Goal: Information Seeking & Learning: Learn about a topic

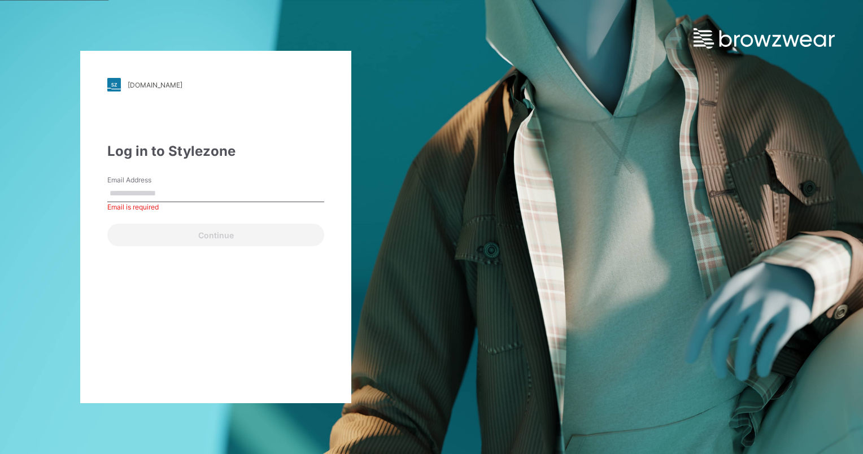
click at [215, 189] on input "Email Address" at bounding box center [215, 193] width 217 height 17
type input "**********"
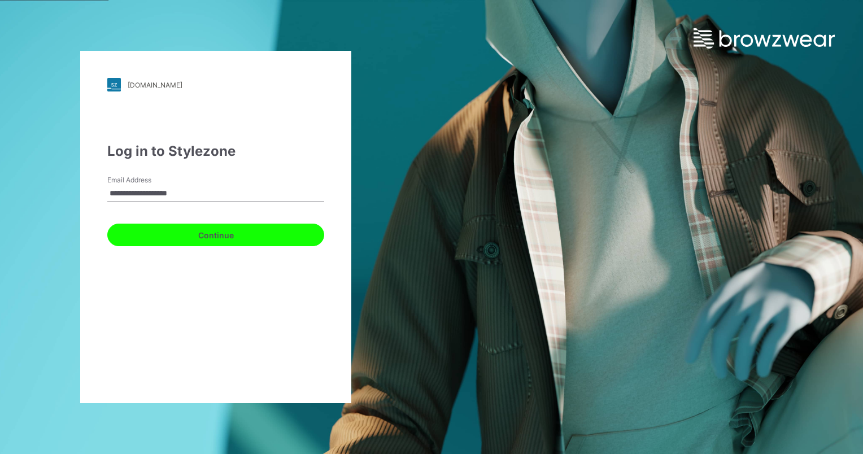
click at [209, 231] on button "Continue" at bounding box center [215, 235] width 217 height 23
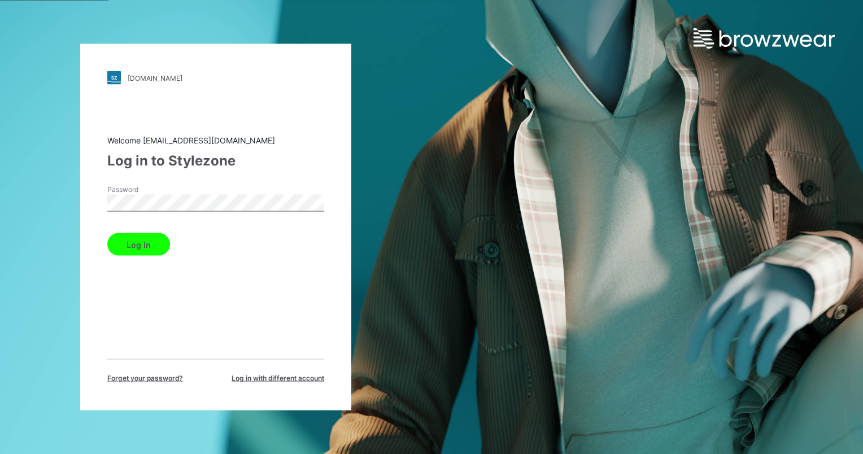
click at [107, 233] on button "Log in" at bounding box center [138, 244] width 63 height 23
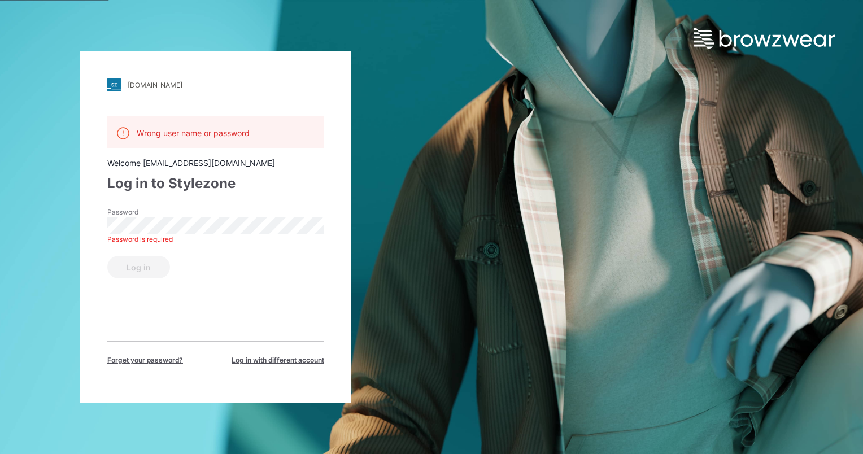
drag, startPoint x: 843, startPoint y: 2, endPoint x: 432, endPoint y: 40, distance: 412.7
click at [442, 61] on div "[DOMAIN_NAME] Loading... Wrong user name or password Welcome [EMAIL_ADDRESS][DO…" at bounding box center [431, 227] width 863 height 454
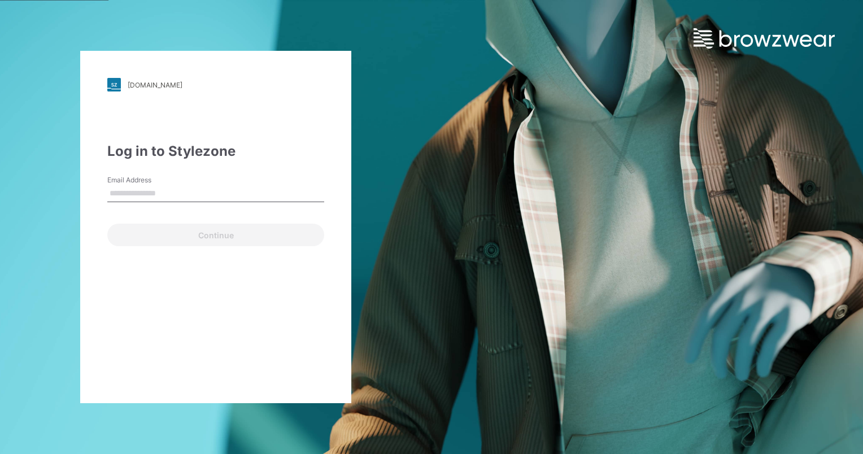
click at [207, 188] on input "Email Address" at bounding box center [215, 193] width 217 height 17
type input "**********"
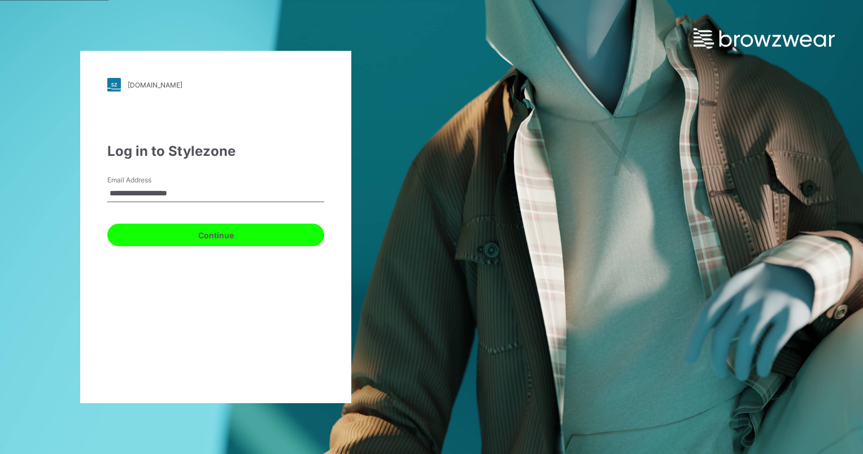
click at [198, 239] on button "Continue" at bounding box center [215, 235] width 217 height 23
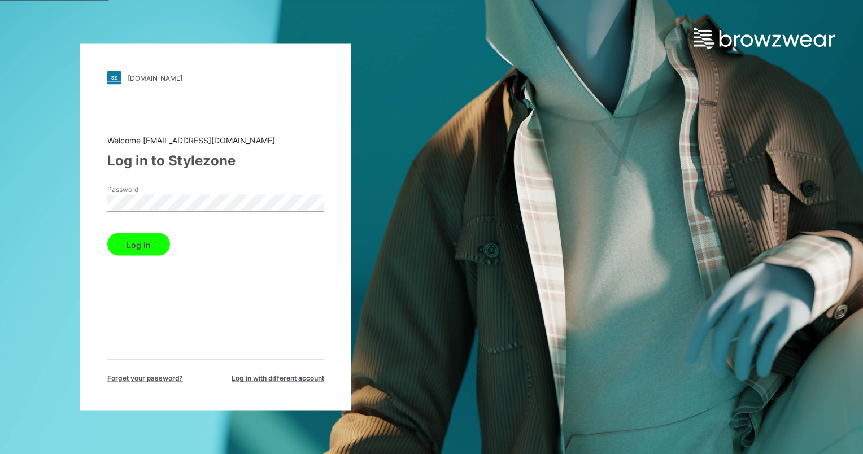
click at [151, 251] on button "Log in" at bounding box center [138, 244] width 63 height 23
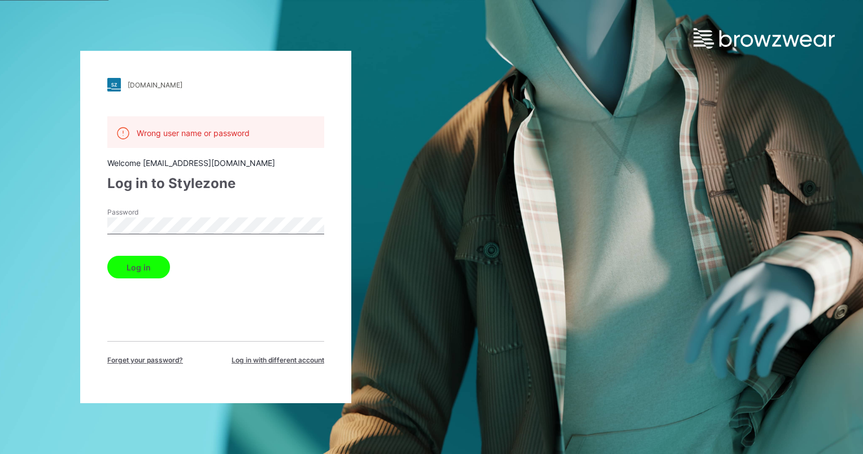
click at [130, 272] on button "Log in" at bounding box center [138, 267] width 63 height 23
click at [131, 268] on button "Log in" at bounding box center [138, 267] width 63 height 23
click at [107, 256] on button "Log in" at bounding box center [138, 267] width 63 height 23
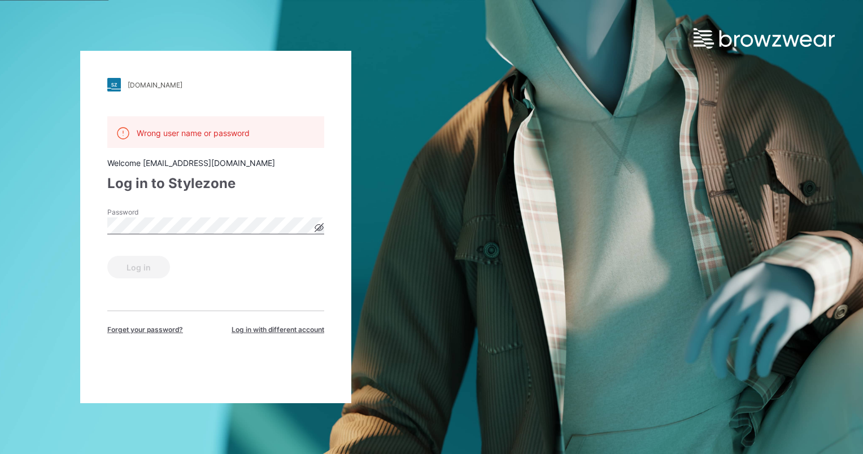
click at [161, 327] on span "Forget your password?" at bounding box center [145, 330] width 76 height 10
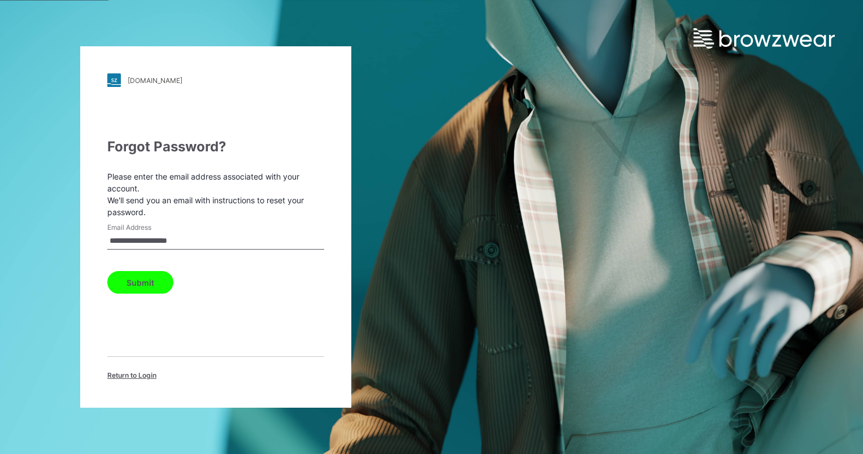
click at [123, 285] on button "Submit" at bounding box center [140, 282] width 66 height 23
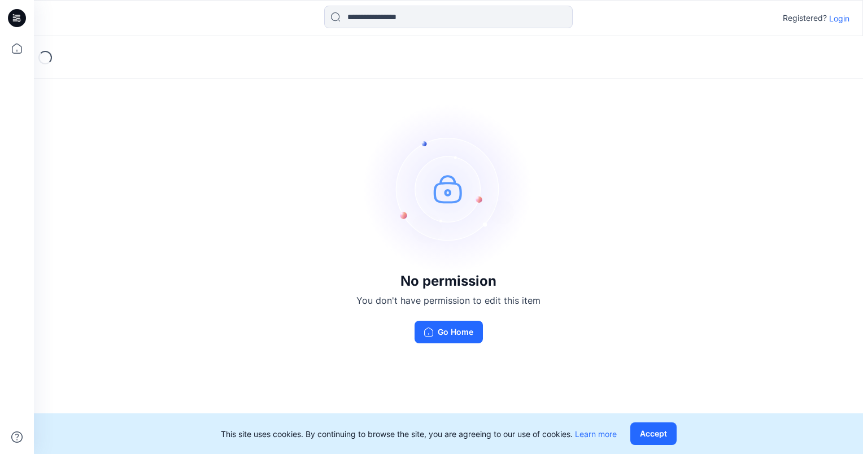
click at [672, 436] on button "Accept" at bounding box center [653, 433] width 46 height 23
click at [638, 428] on button "Accept" at bounding box center [653, 433] width 46 height 23
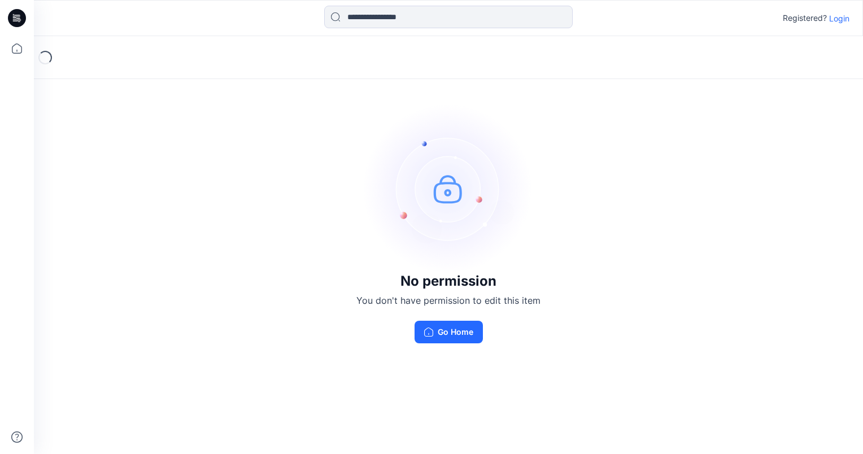
click at [449, 333] on button "Go Home" at bounding box center [448, 332] width 68 height 23
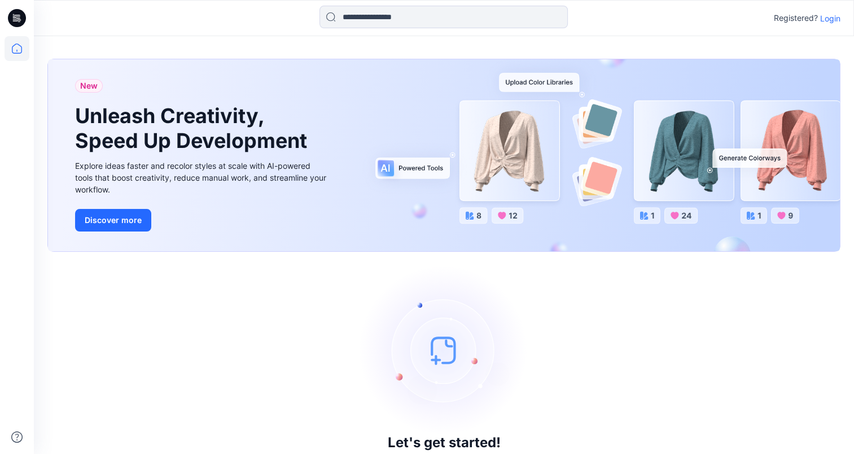
click at [14, 19] on icon at bounding box center [17, 18] width 18 height 18
click at [21, 47] on icon at bounding box center [17, 48] width 10 height 10
click at [17, 15] on icon at bounding box center [18, 15] width 6 height 1
click at [436, 23] on input at bounding box center [444, 17] width 248 height 23
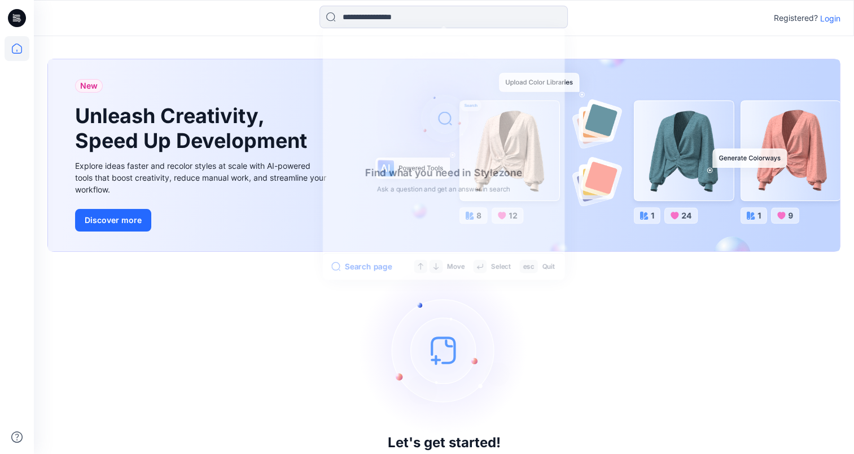
drag, startPoint x: 677, startPoint y: 300, endPoint x: 689, endPoint y: 295, distance: 12.9
click at [677, 300] on div "Let's get started! Click New to add a style or create a folder." at bounding box center [443, 366] width 793 height 203
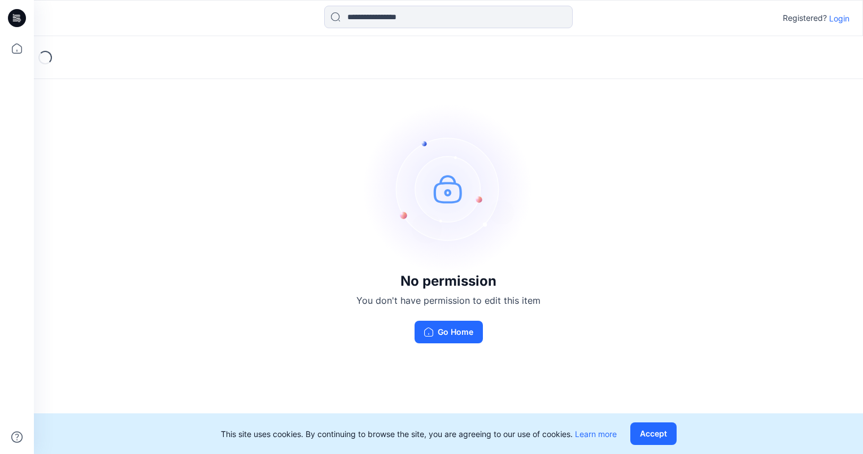
click at [12, 16] on icon at bounding box center [17, 18] width 18 height 18
click at [667, 430] on button "Accept" at bounding box center [653, 433] width 46 height 23
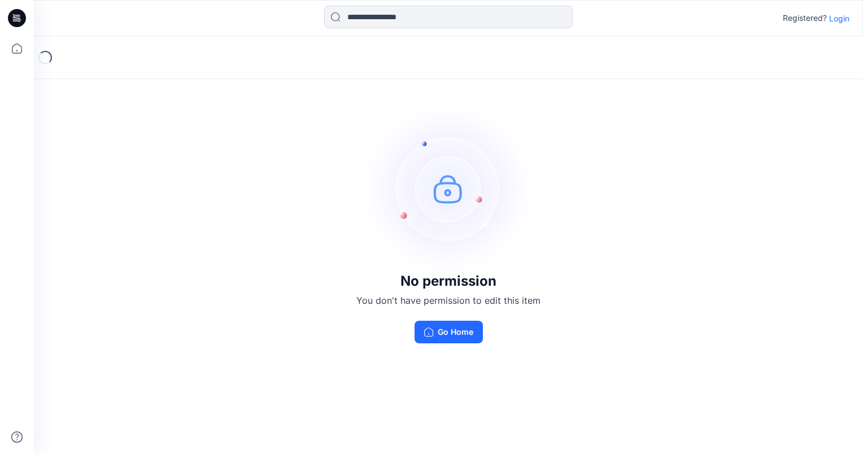
click at [835, 20] on p "Login" at bounding box center [839, 18] width 20 height 12
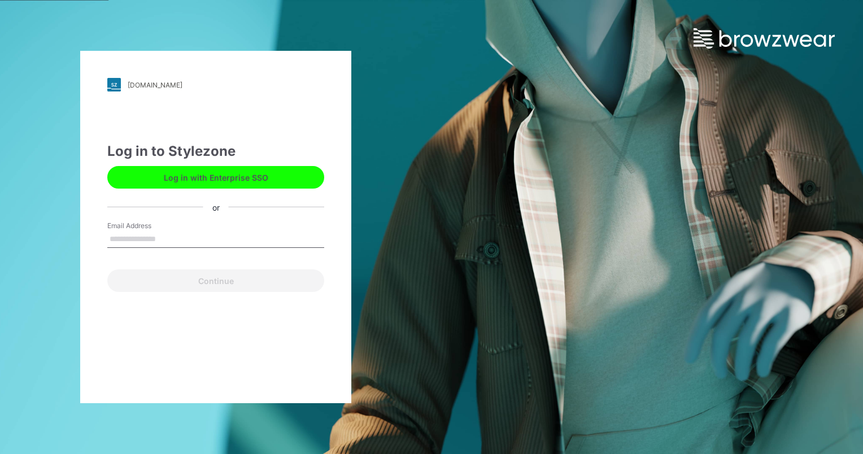
click at [241, 239] on input "Email Address" at bounding box center [215, 239] width 217 height 17
type input "**********"
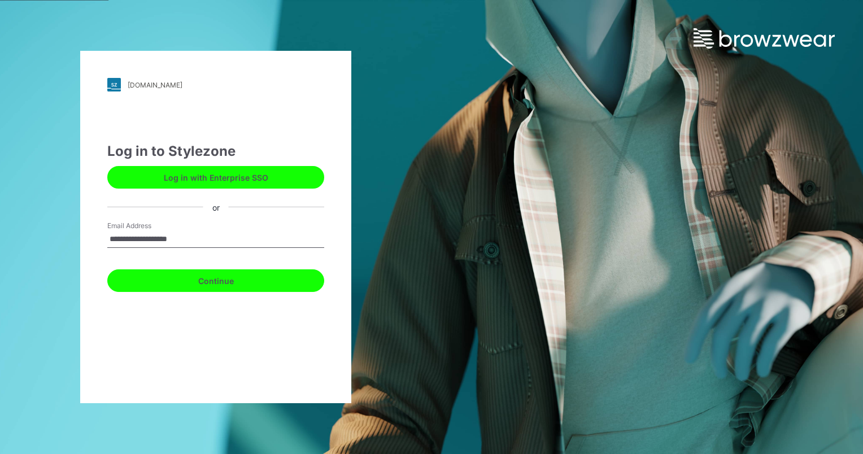
click at [216, 282] on button "Continue" at bounding box center [215, 280] width 217 height 23
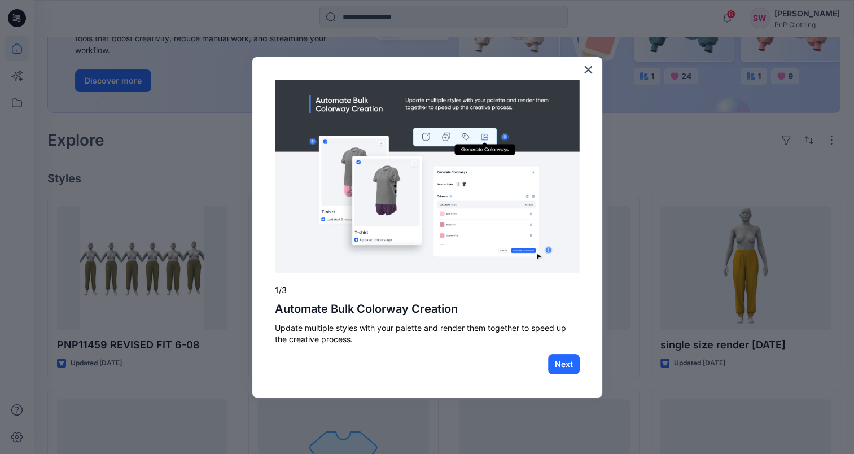
scroll to position [226, 0]
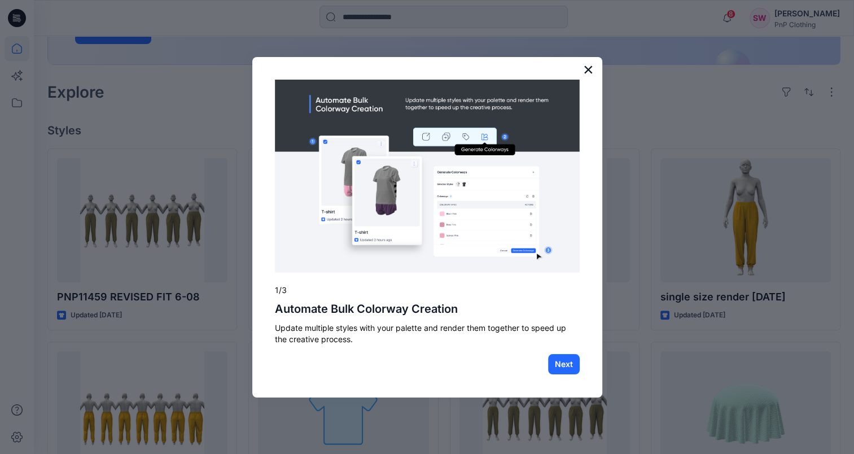
click at [588, 71] on button "×" at bounding box center [588, 69] width 11 height 18
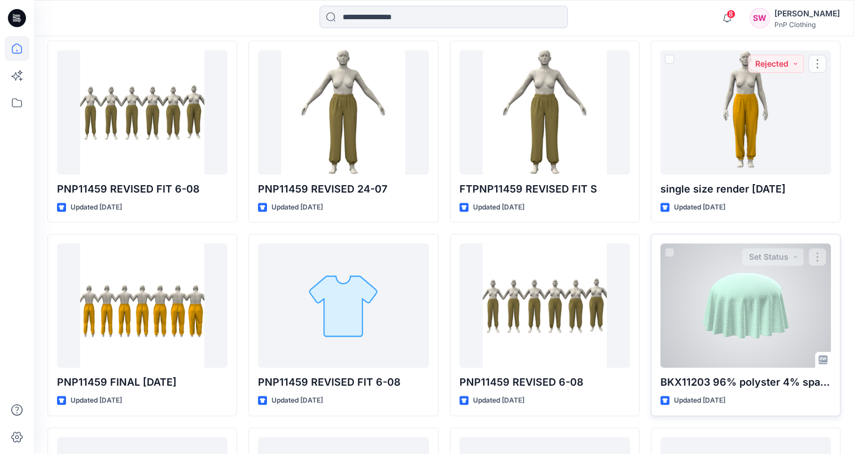
scroll to position [339, 0]
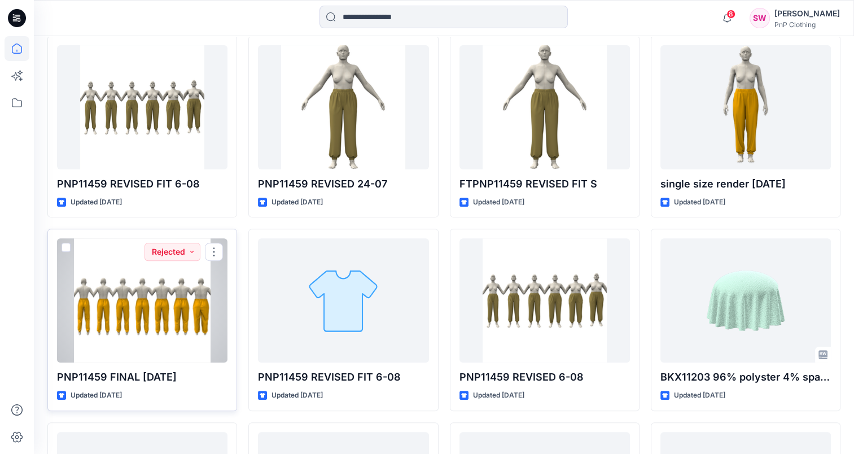
click at [159, 309] on div at bounding box center [142, 300] width 170 height 124
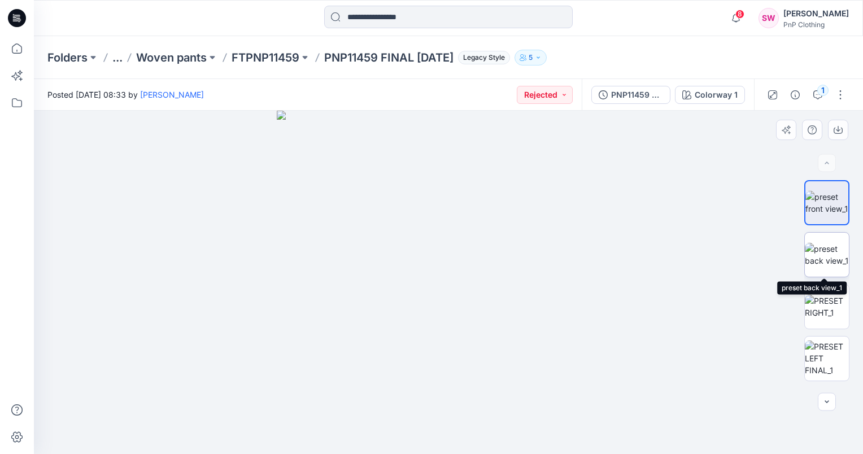
click at [807, 261] on img at bounding box center [826, 255] width 44 height 24
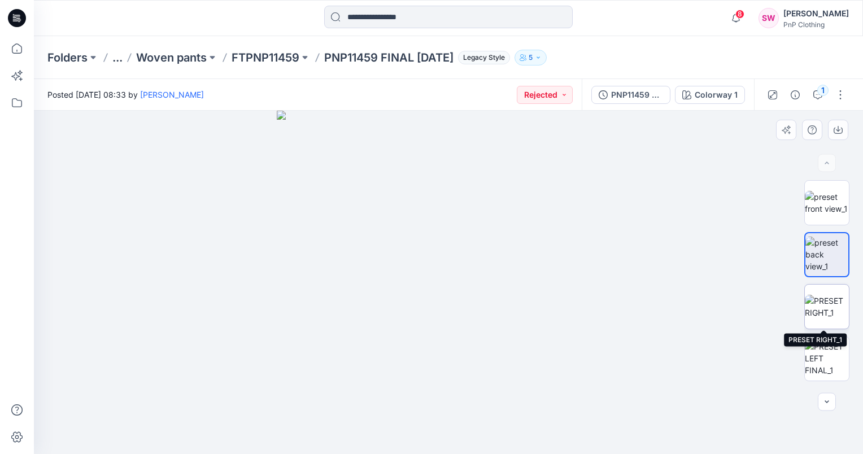
click at [819, 305] on img at bounding box center [826, 307] width 44 height 24
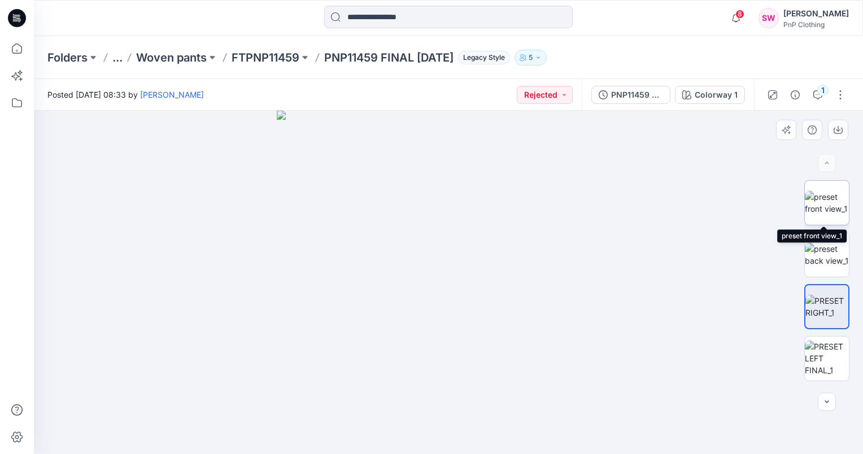
click at [810, 209] on img at bounding box center [826, 203] width 44 height 24
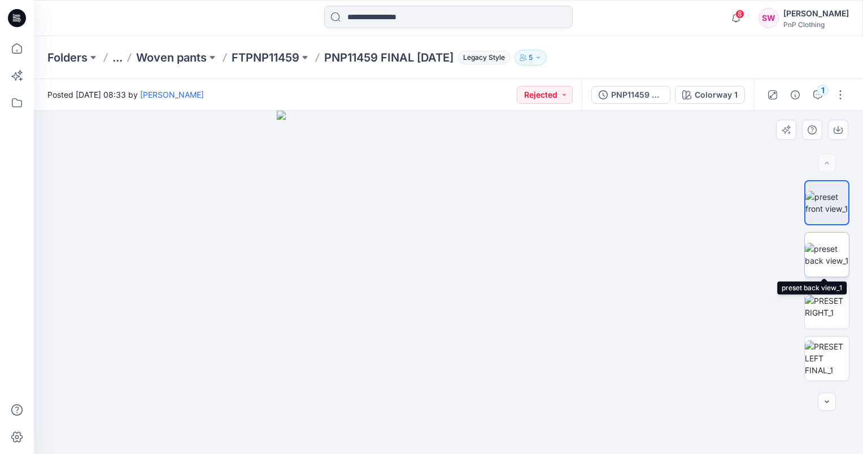
click at [820, 251] on img at bounding box center [826, 255] width 44 height 24
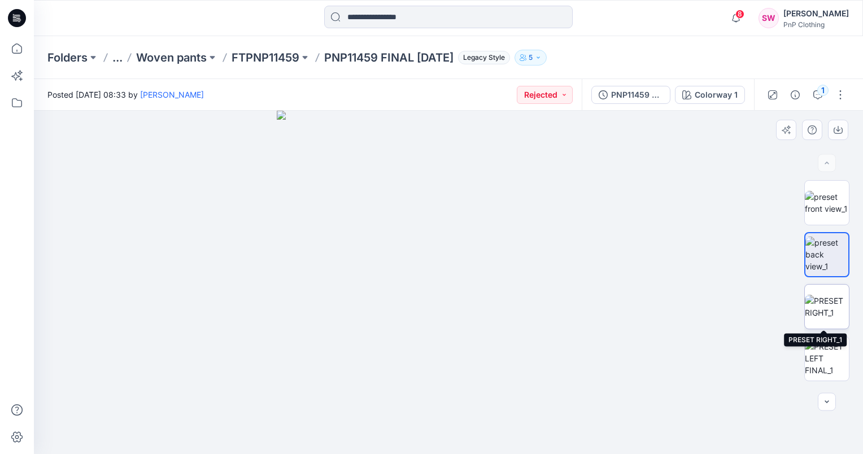
click at [817, 300] on img at bounding box center [826, 307] width 44 height 24
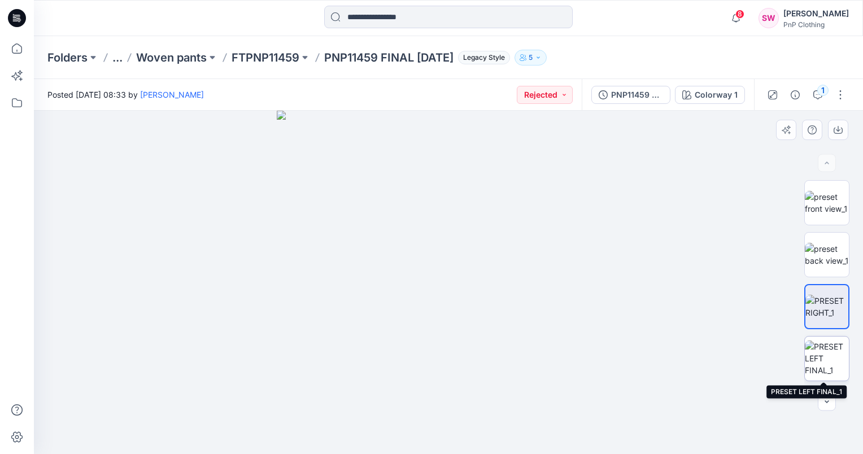
click at [826, 350] on img at bounding box center [826, 358] width 44 height 36
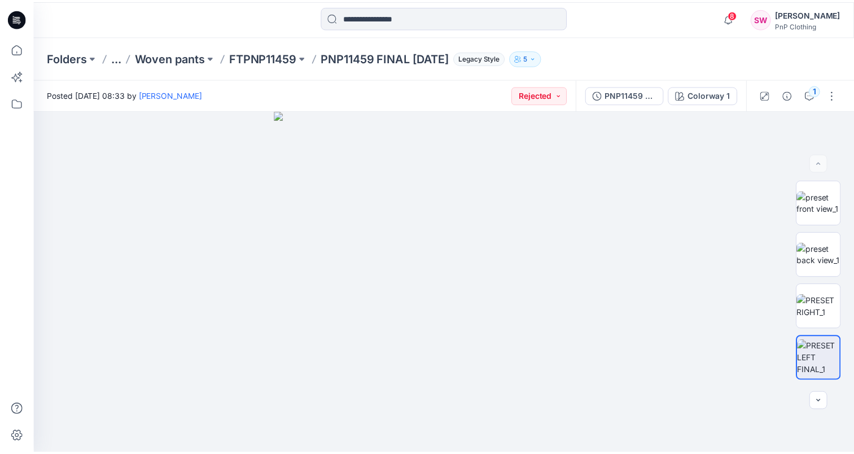
scroll to position [339, 0]
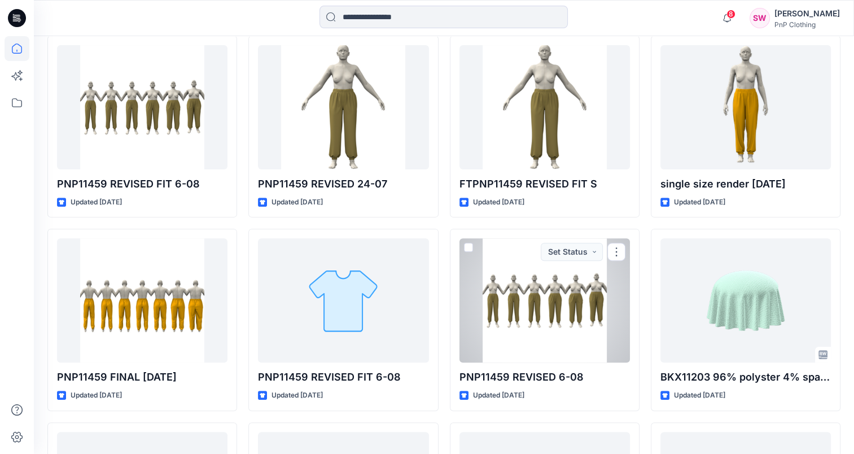
click at [480, 304] on div at bounding box center [545, 300] width 170 height 124
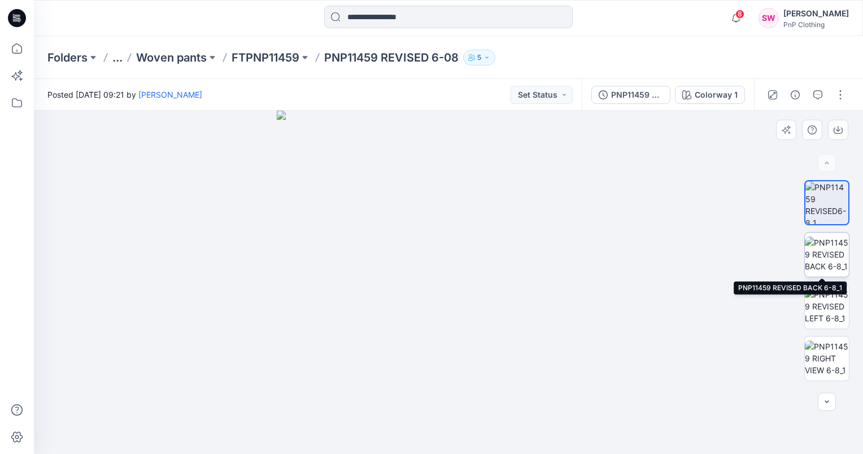
click at [810, 259] on img at bounding box center [826, 255] width 44 height 36
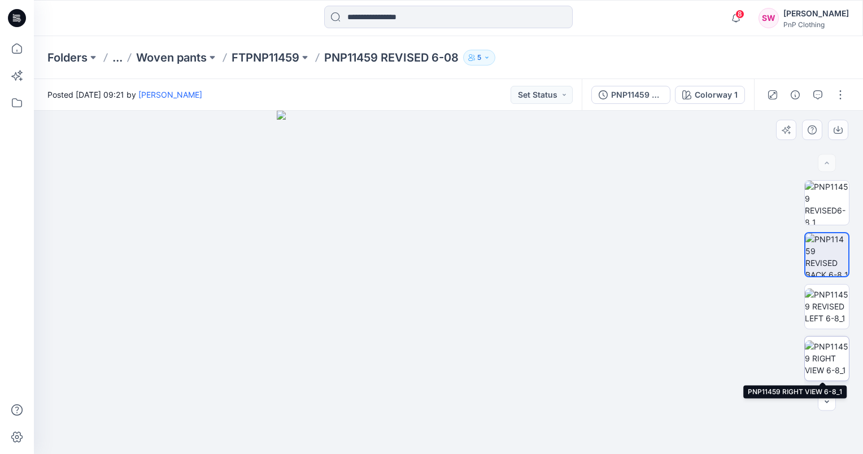
click at [825, 349] on img at bounding box center [826, 358] width 44 height 36
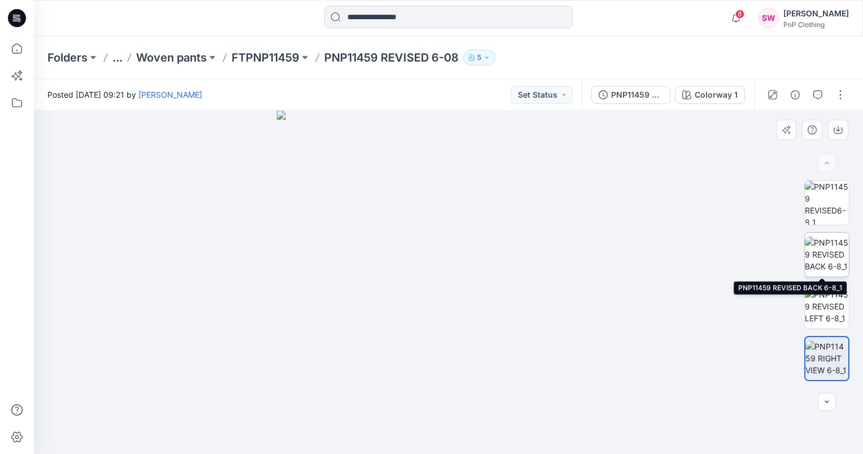
click at [818, 251] on img at bounding box center [826, 255] width 44 height 36
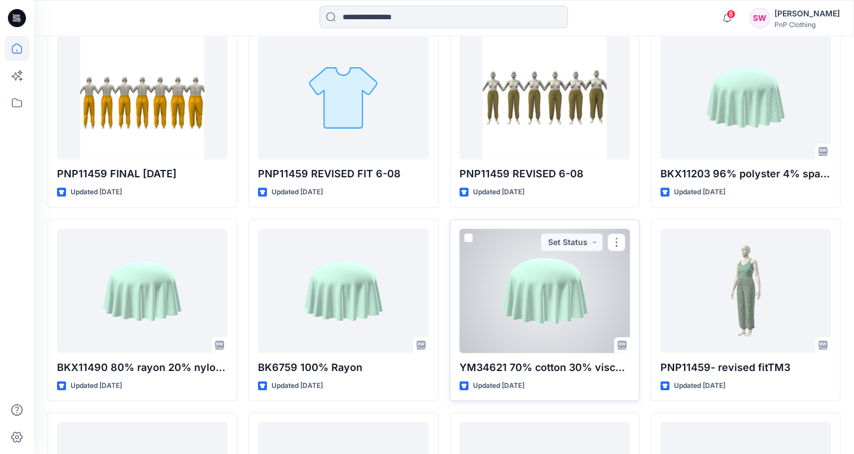
scroll to position [711, 0]
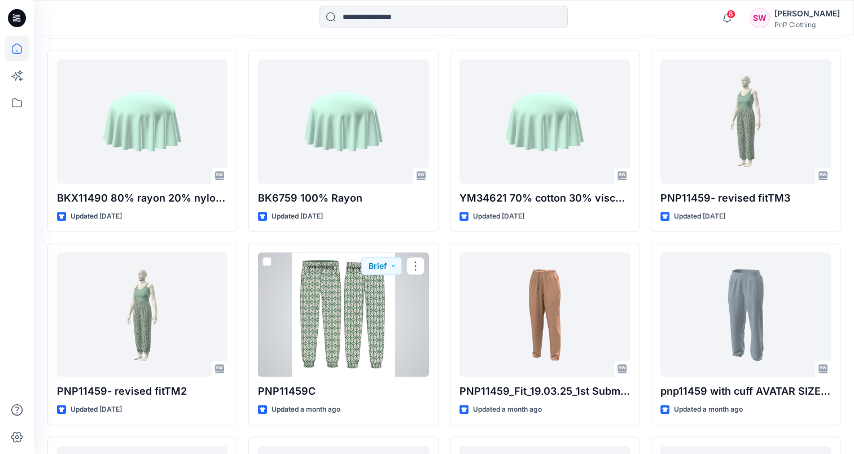
click at [373, 302] on div at bounding box center [343, 314] width 170 height 124
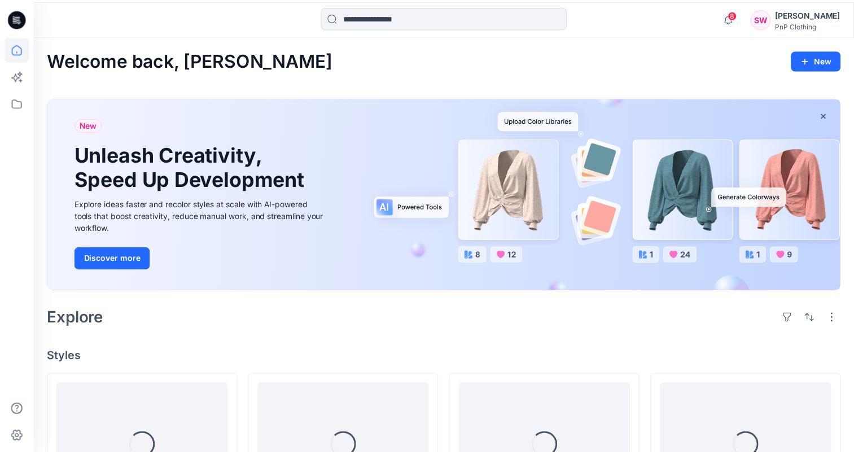
scroll to position [711, 0]
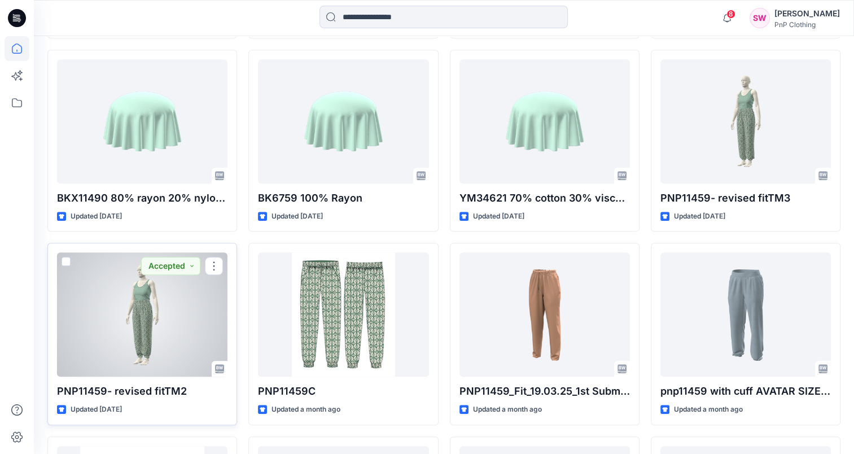
click at [170, 291] on div at bounding box center [142, 314] width 170 height 124
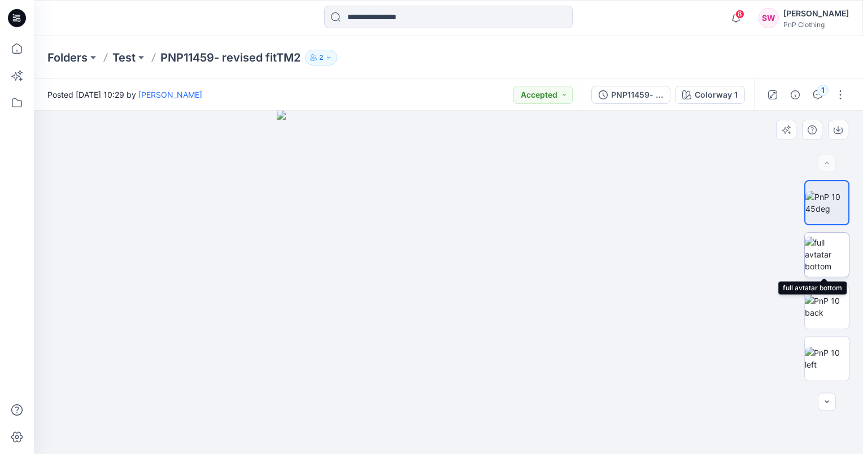
click at [816, 247] on img at bounding box center [826, 255] width 44 height 36
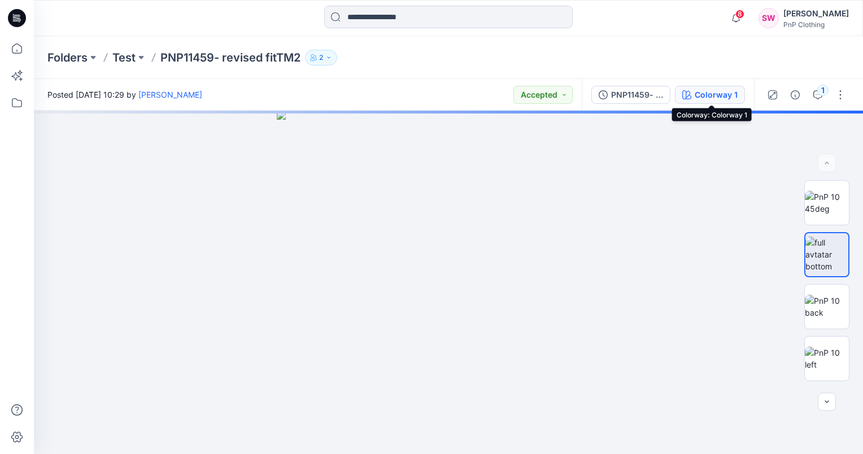
click at [715, 93] on div "Colorway 1" at bounding box center [715, 95] width 43 height 12
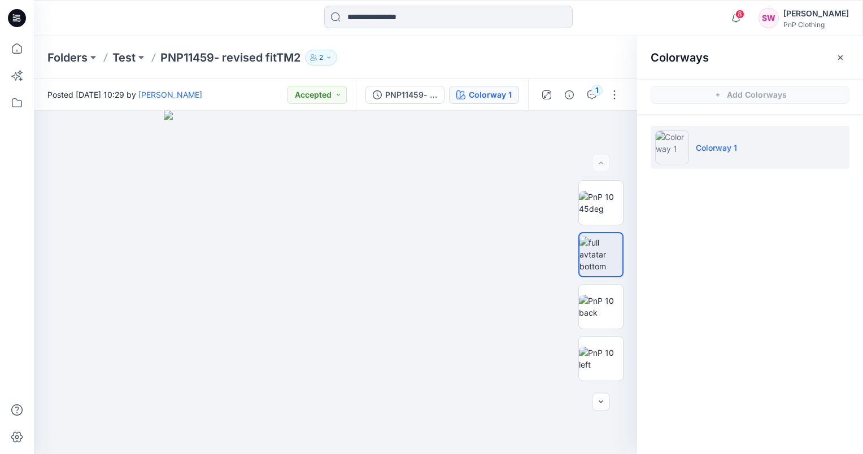
click at [22, 19] on icon at bounding box center [17, 18] width 18 height 18
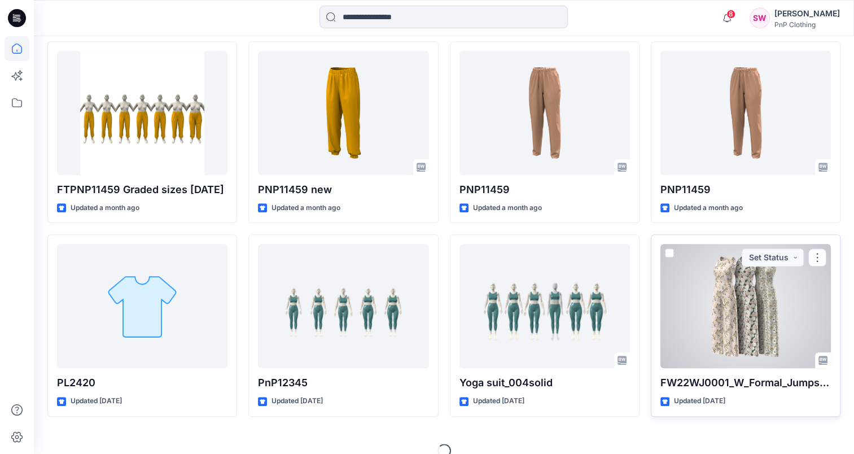
scroll to position [1122, 0]
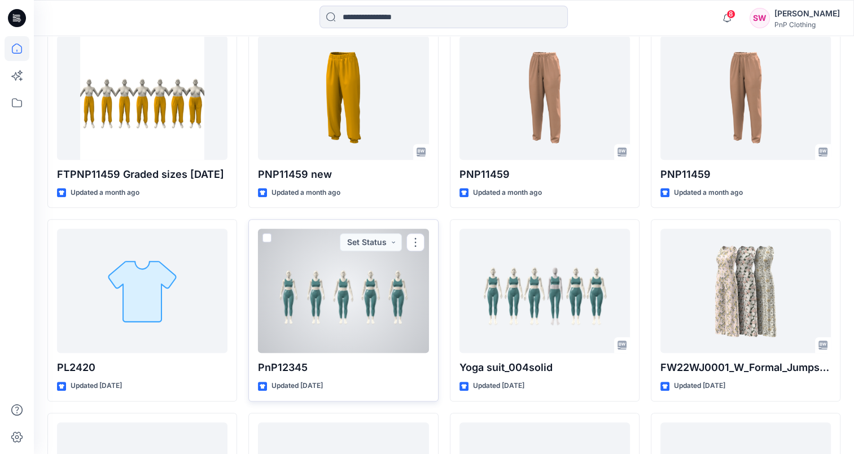
click at [336, 287] on div at bounding box center [343, 291] width 170 height 124
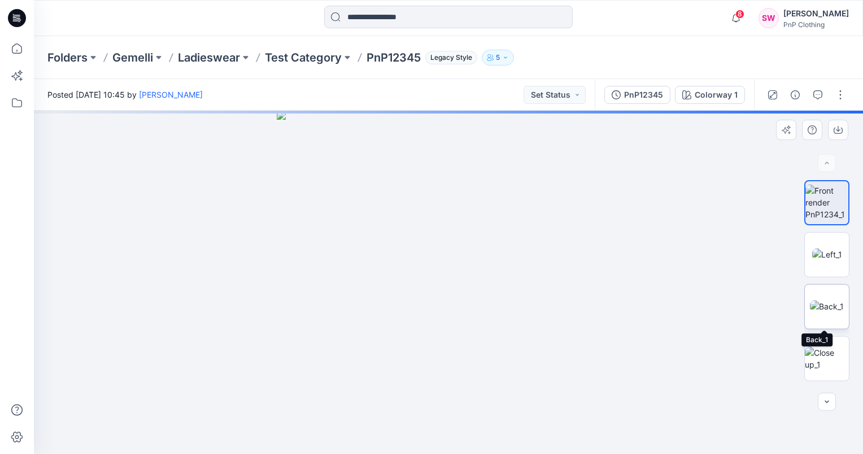
click at [838, 300] on img at bounding box center [827, 306] width 34 height 12
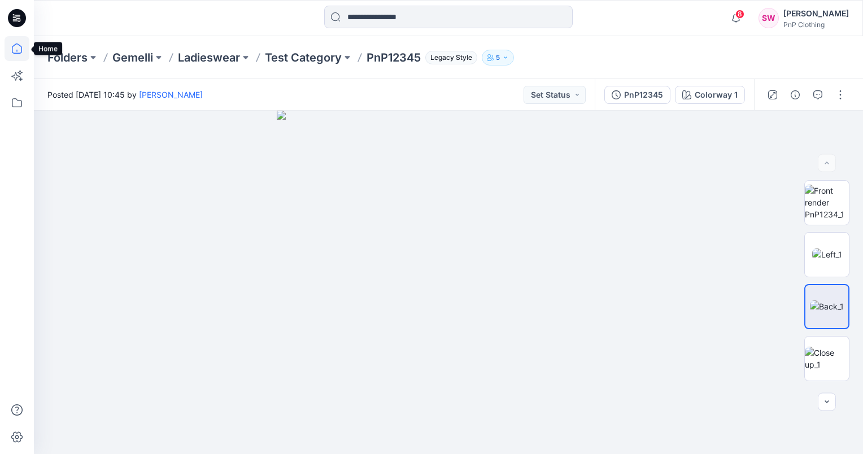
click at [17, 52] on icon at bounding box center [17, 48] width 25 height 25
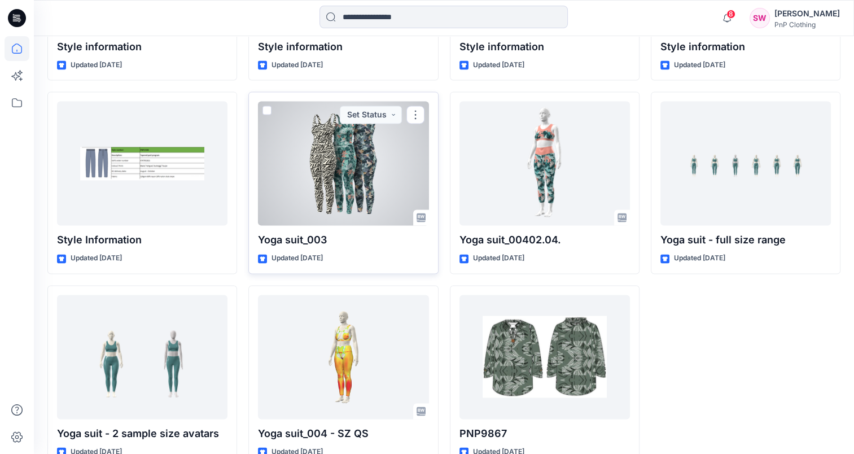
scroll to position [1660, 0]
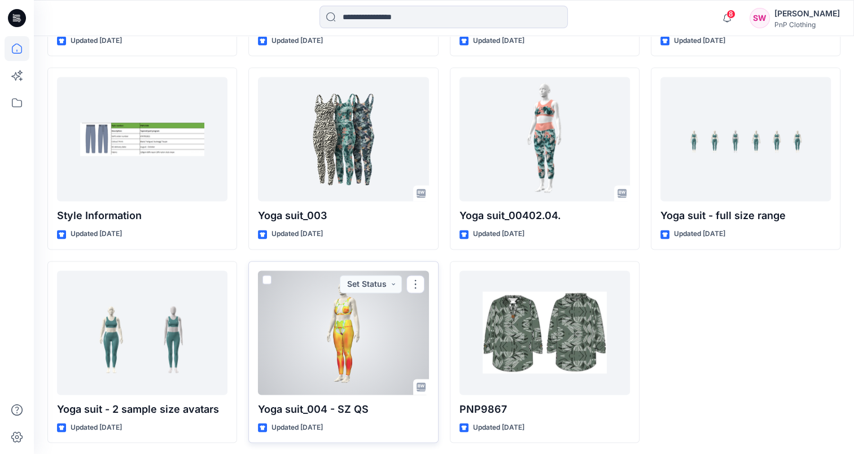
click at [365, 318] on div at bounding box center [343, 332] width 170 height 124
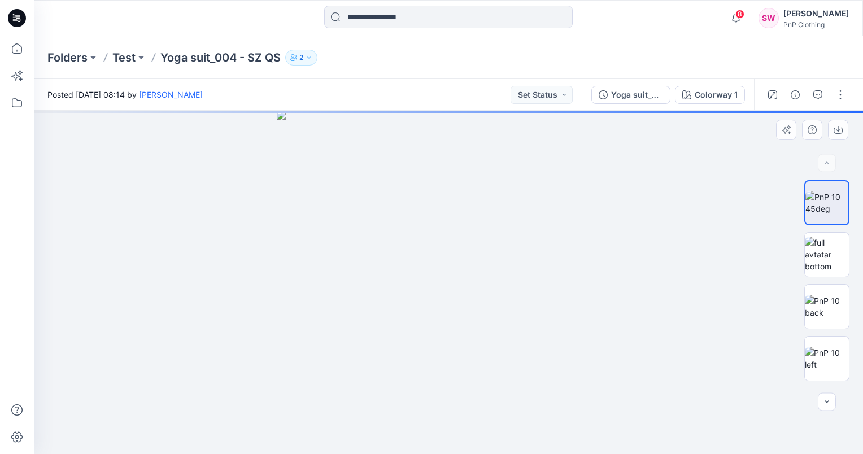
click at [456, 254] on img at bounding box center [448, 282] width 343 height 343
click at [855, 347] on div "BW" at bounding box center [826, 282] width 72 height 205
click at [843, 355] on img at bounding box center [826, 359] width 44 height 24
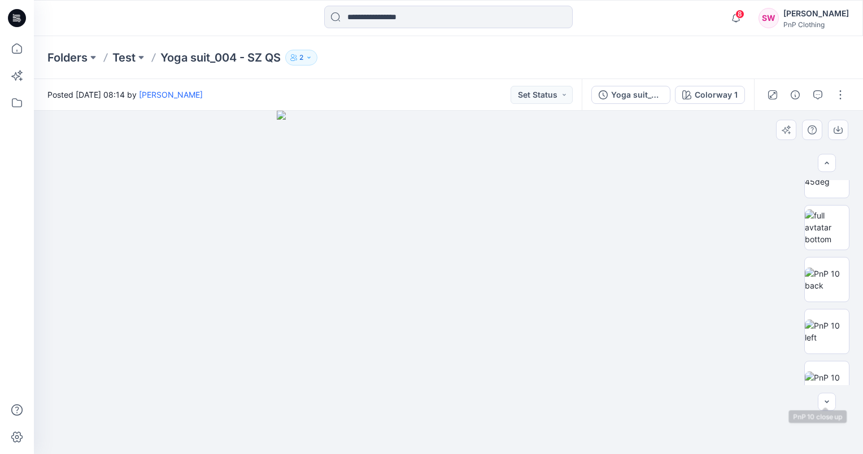
scroll to position [169, 0]
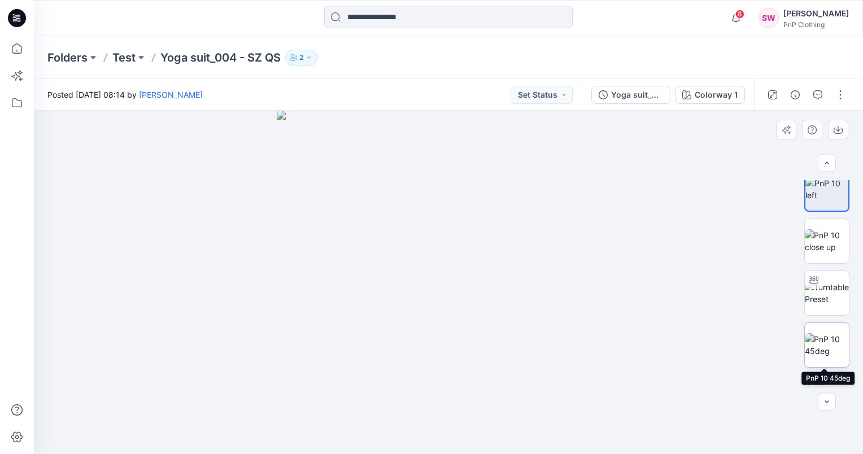
click at [822, 344] on img at bounding box center [826, 345] width 44 height 24
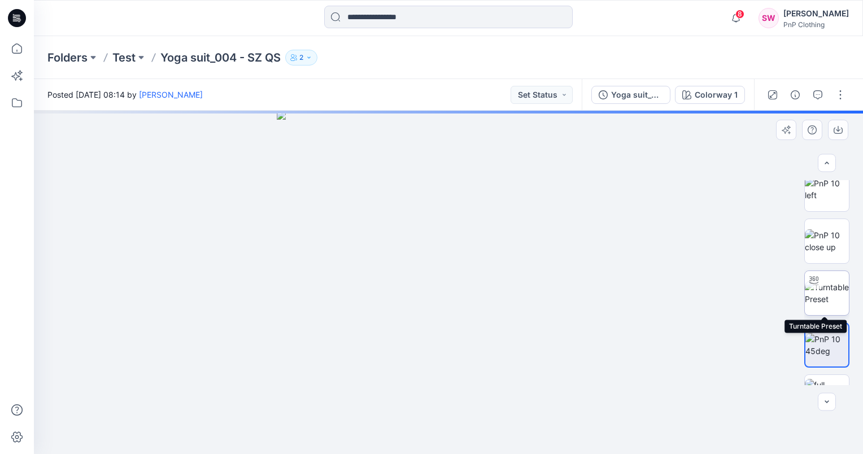
click at [819, 297] on img at bounding box center [826, 293] width 44 height 24
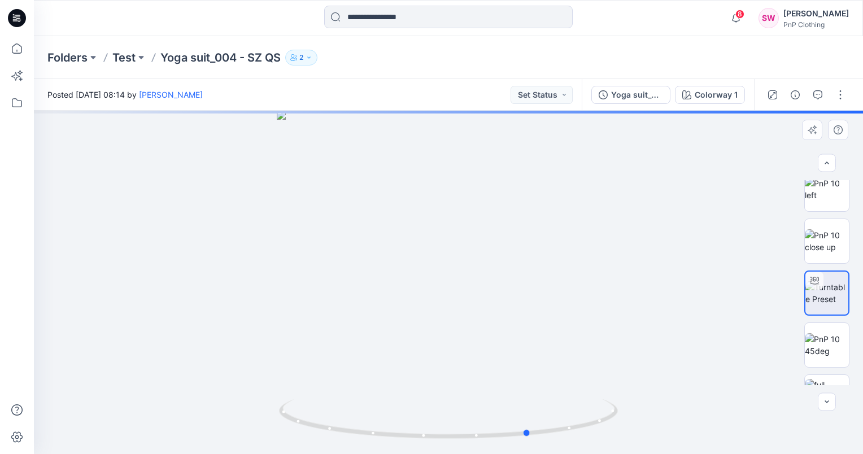
drag, startPoint x: 610, startPoint y: 422, endPoint x: 686, endPoint y: 392, distance: 82.1
click at [689, 395] on div at bounding box center [448, 282] width 829 height 343
click at [455, 123] on div at bounding box center [448, 282] width 829 height 343
click at [820, 347] on img at bounding box center [826, 345] width 44 height 24
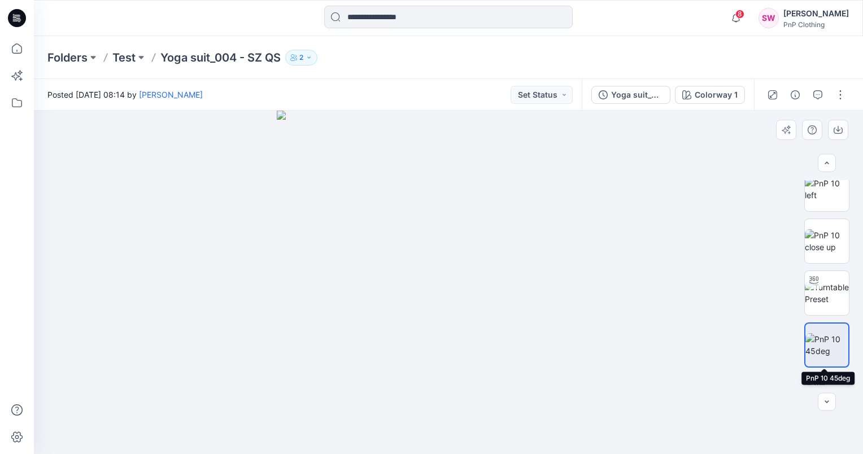
scroll to position [282, 0]
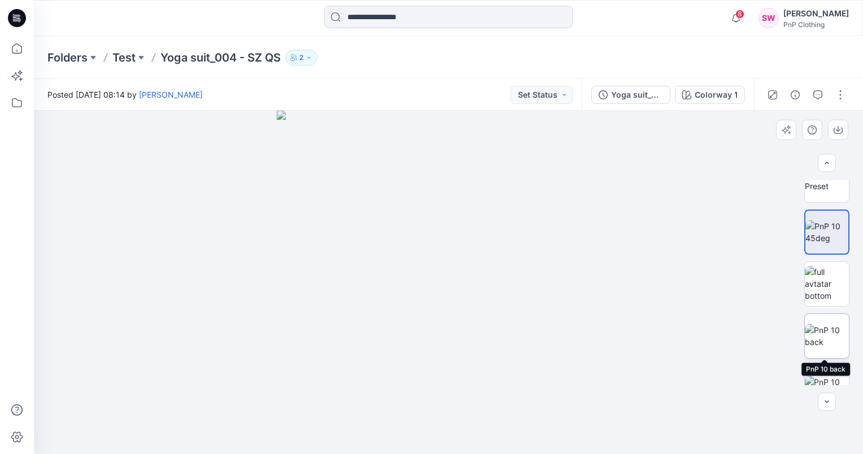
click at [830, 340] on img at bounding box center [826, 336] width 44 height 24
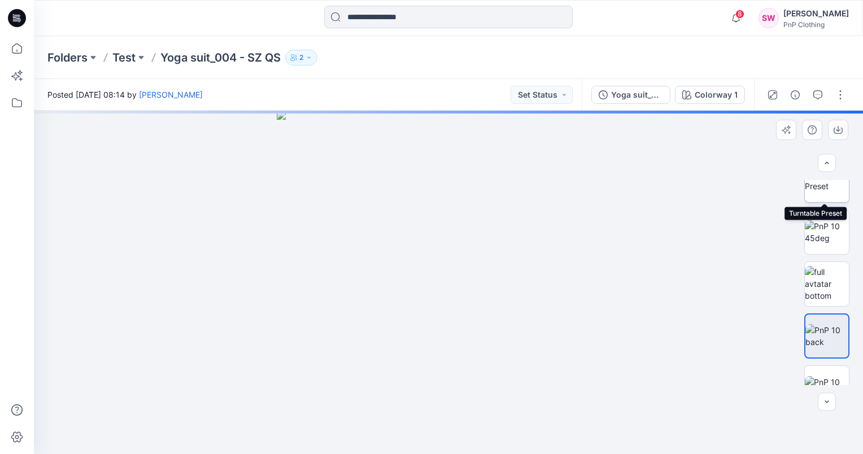
click at [821, 192] on img at bounding box center [826, 180] width 44 height 24
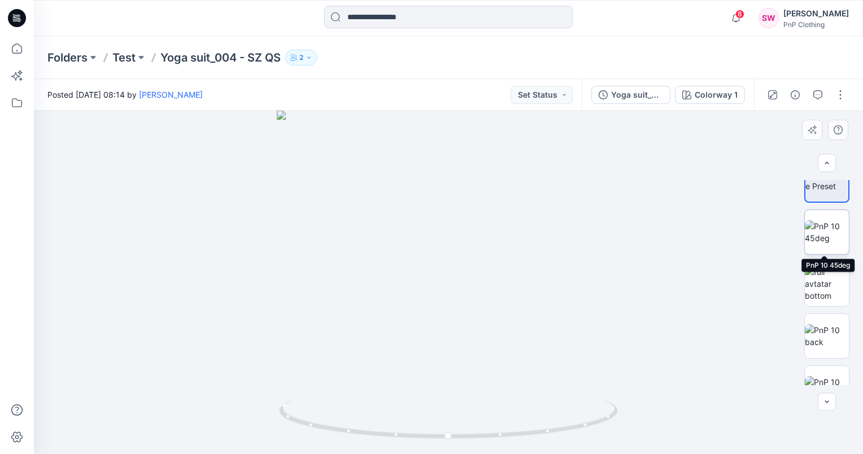
click at [829, 235] on img at bounding box center [826, 232] width 44 height 24
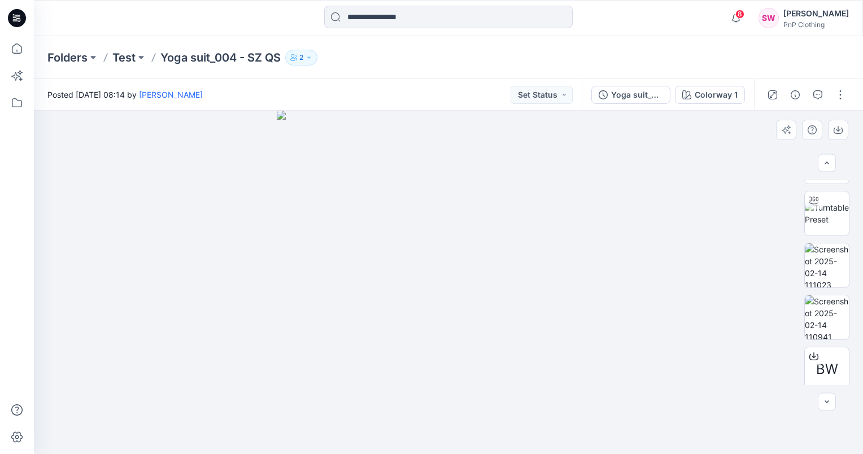
scroll to position [567, 0]
click at [820, 316] on img at bounding box center [826, 311] width 44 height 44
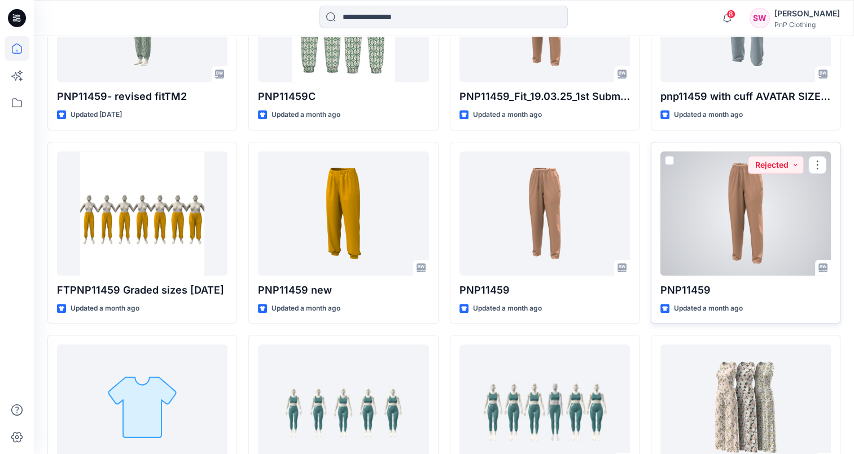
scroll to position [1096, 0]
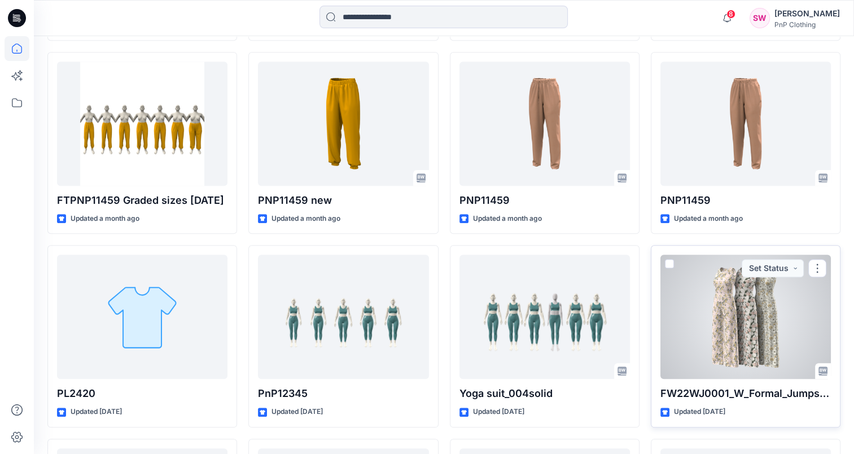
click at [710, 333] on div at bounding box center [745, 317] width 170 height 124
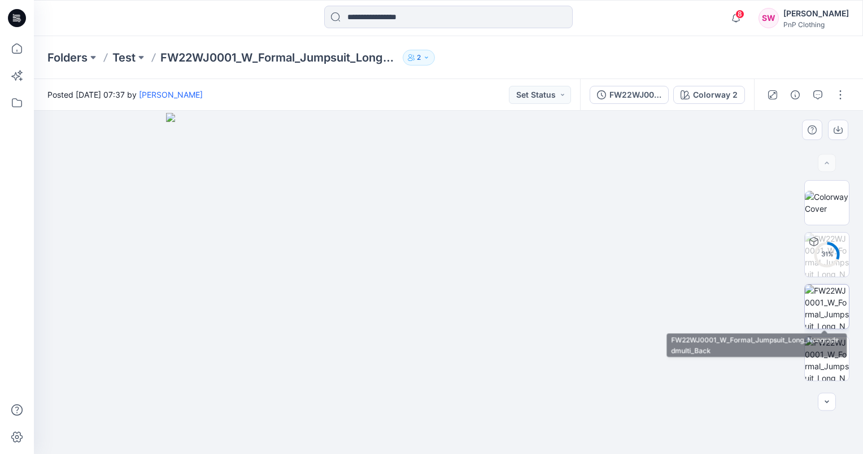
click at [817, 303] on img at bounding box center [826, 307] width 44 height 44
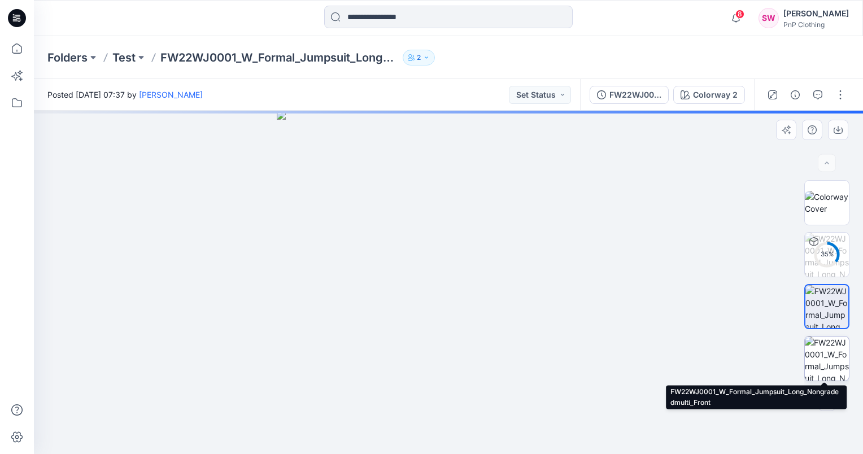
click at [827, 360] on img at bounding box center [826, 358] width 44 height 44
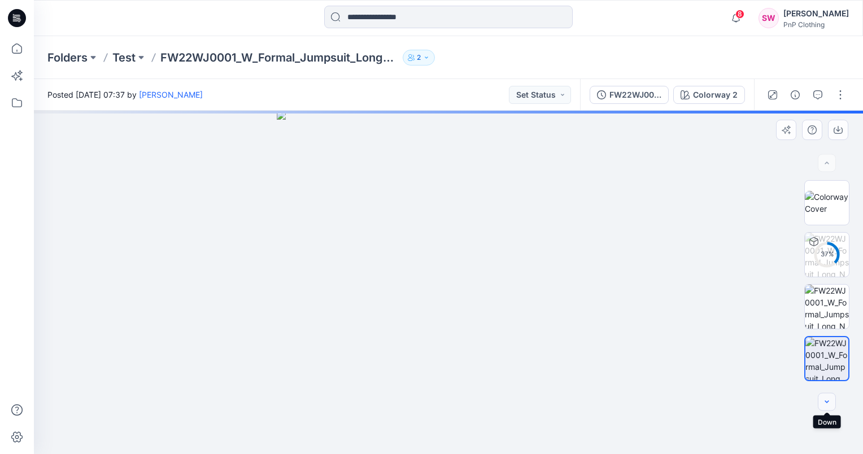
click at [824, 402] on icon "button" at bounding box center [826, 401] width 9 height 9
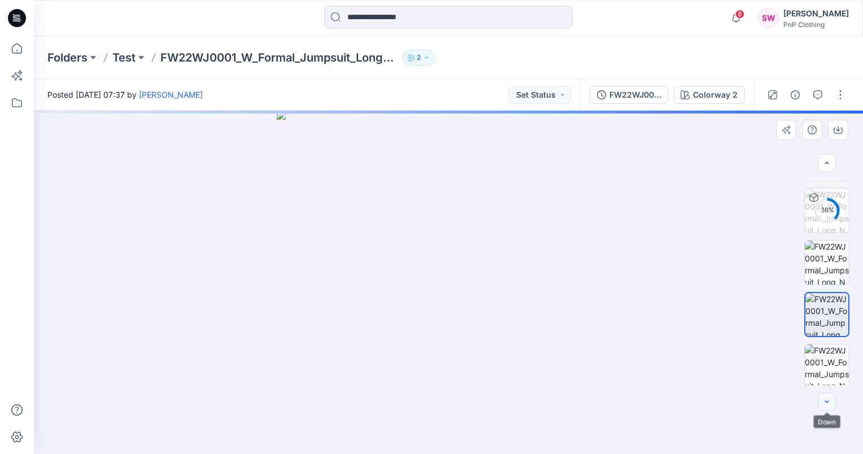
click at [824, 402] on icon "button" at bounding box center [826, 401] width 9 height 9
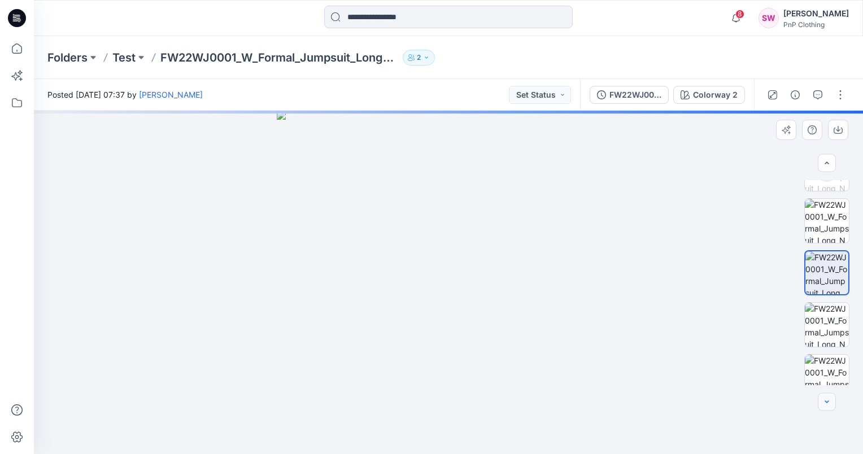
click at [824, 402] on icon "button" at bounding box center [826, 401] width 9 height 9
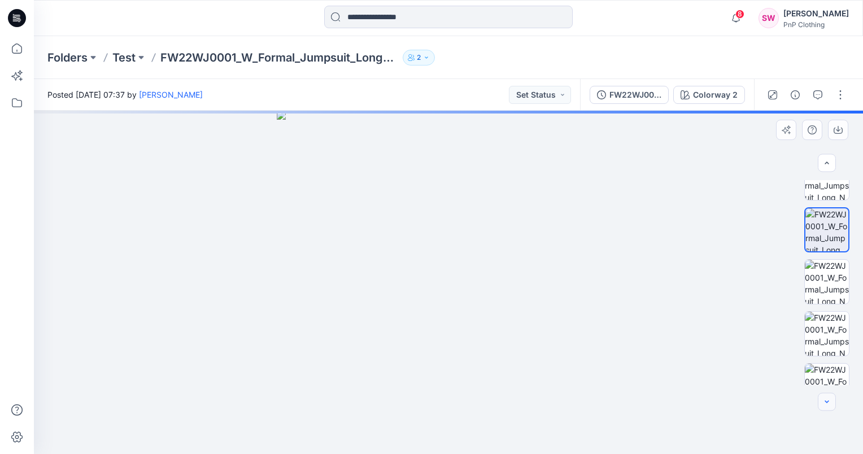
scroll to position [130, 0]
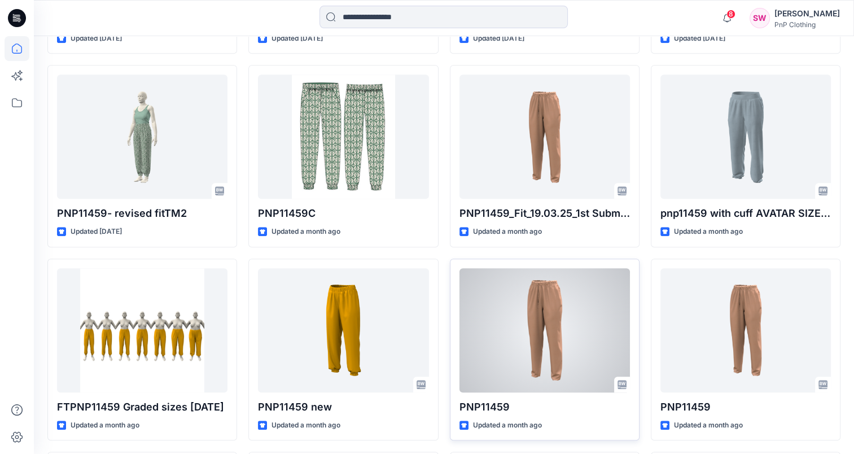
scroll to position [757, 0]
